Goal: Transaction & Acquisition: Subscribe to service/newsletter

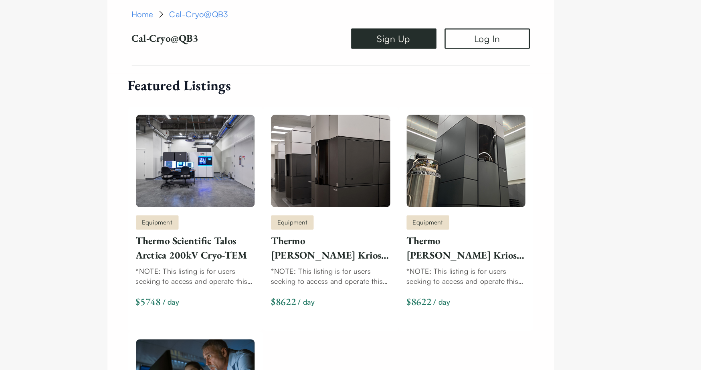
scroll to position [534, 0]
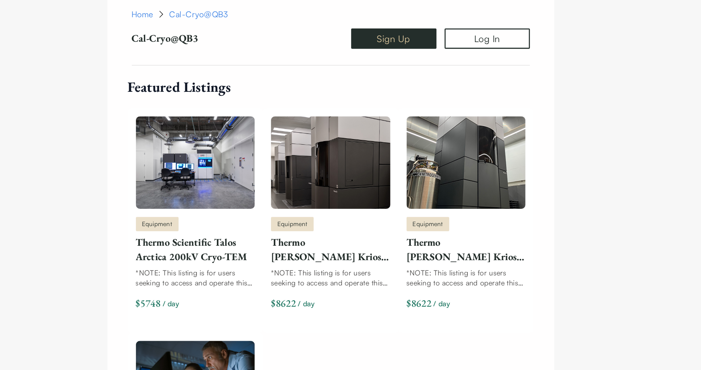
click at [404, 32] on link "Sign Up" at bounding box center [400, 30] width 67 height 16
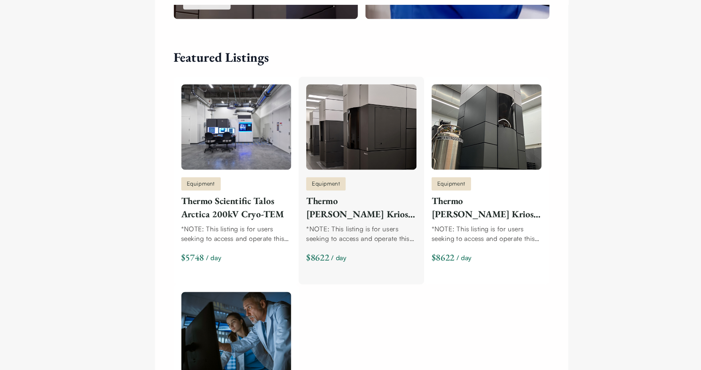
scroll to position [502, 0]
